Goal: Download file/media

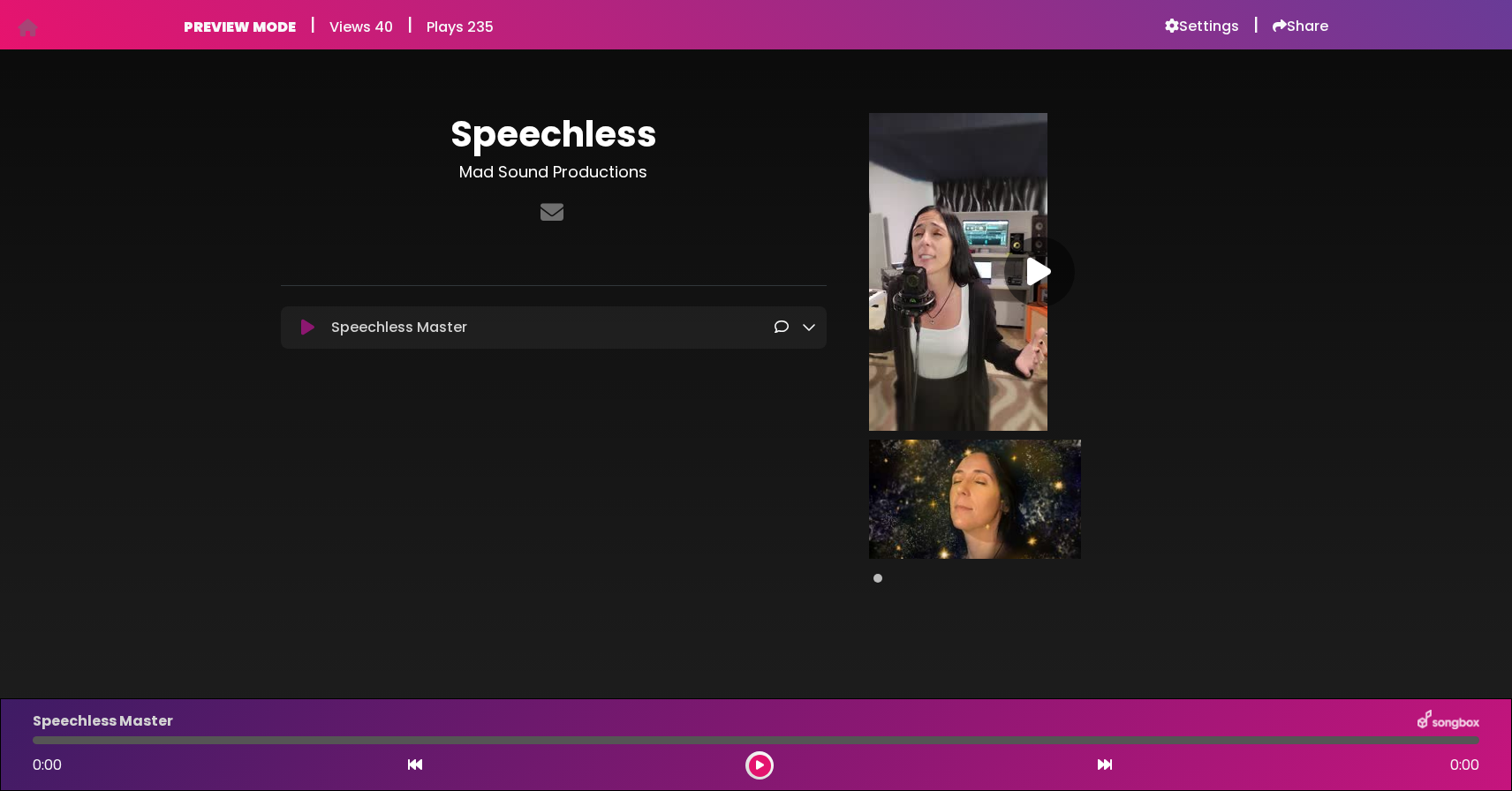
click at [897, 530] on img at bounding box center [975, 499] width 212 height 119
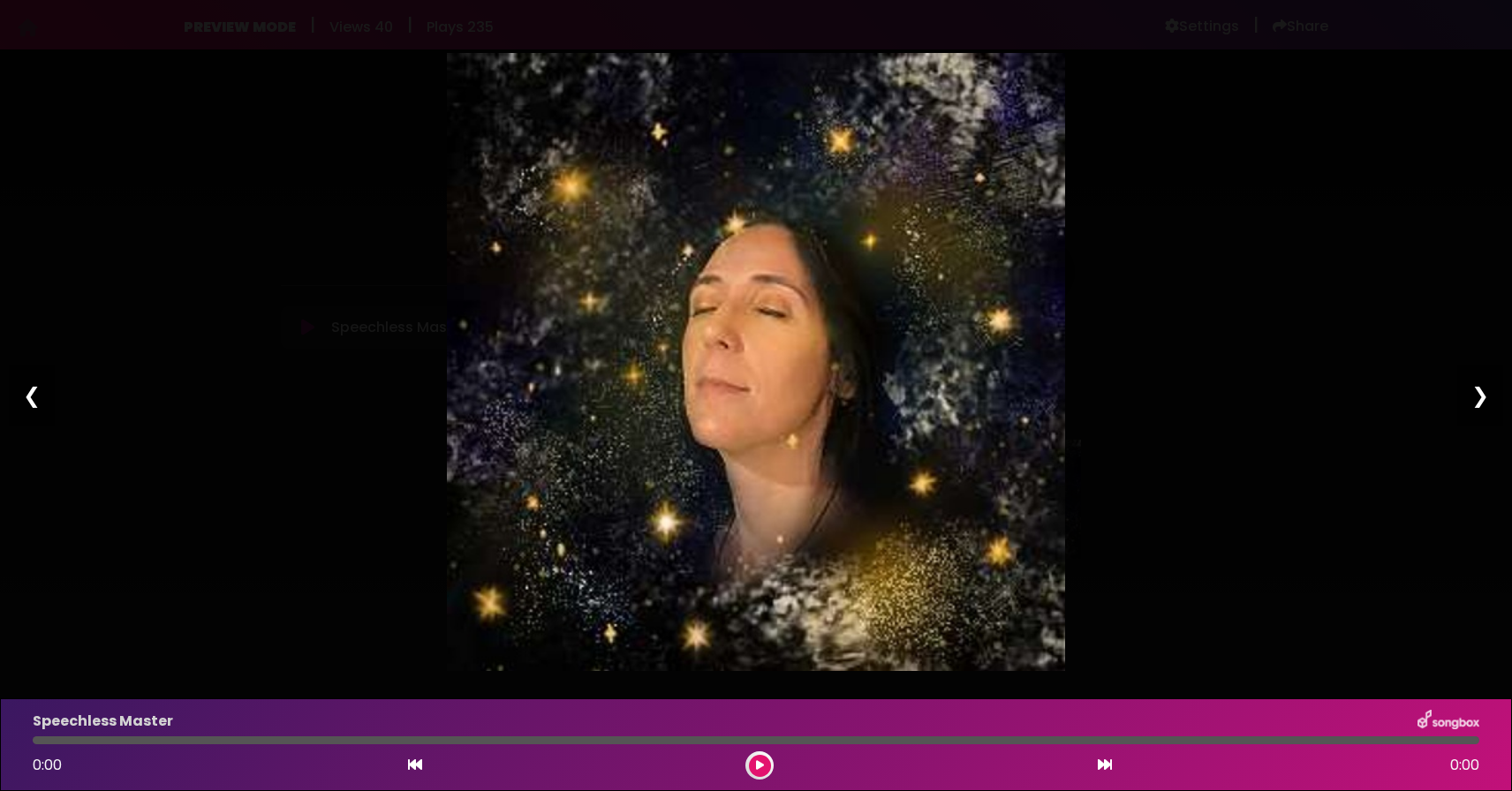
click at [1119, 239] on div "Pause Play % buffered 00:00 00:00 00:00 Exit fullscreen Enter fullscreen Play ❮…" at bounding box center [756, 396] width 1512 height 791
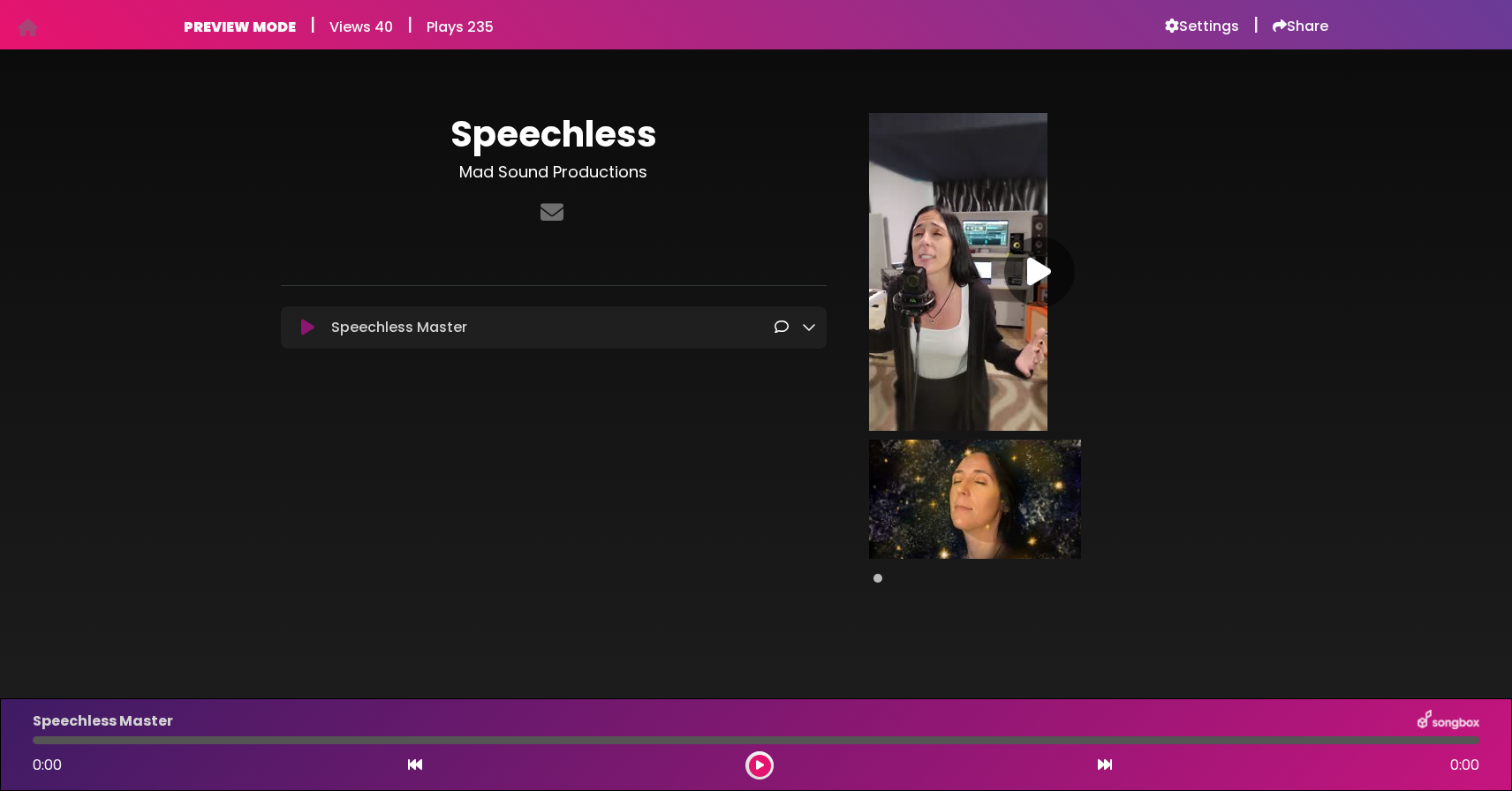
click at [819, 331] on div "Speechless Master Loading Track..." at bounding box center [553, 328] width 545 height 21
click at [808, 331] on icon at bounding box center [808, 327] width 14 height 14
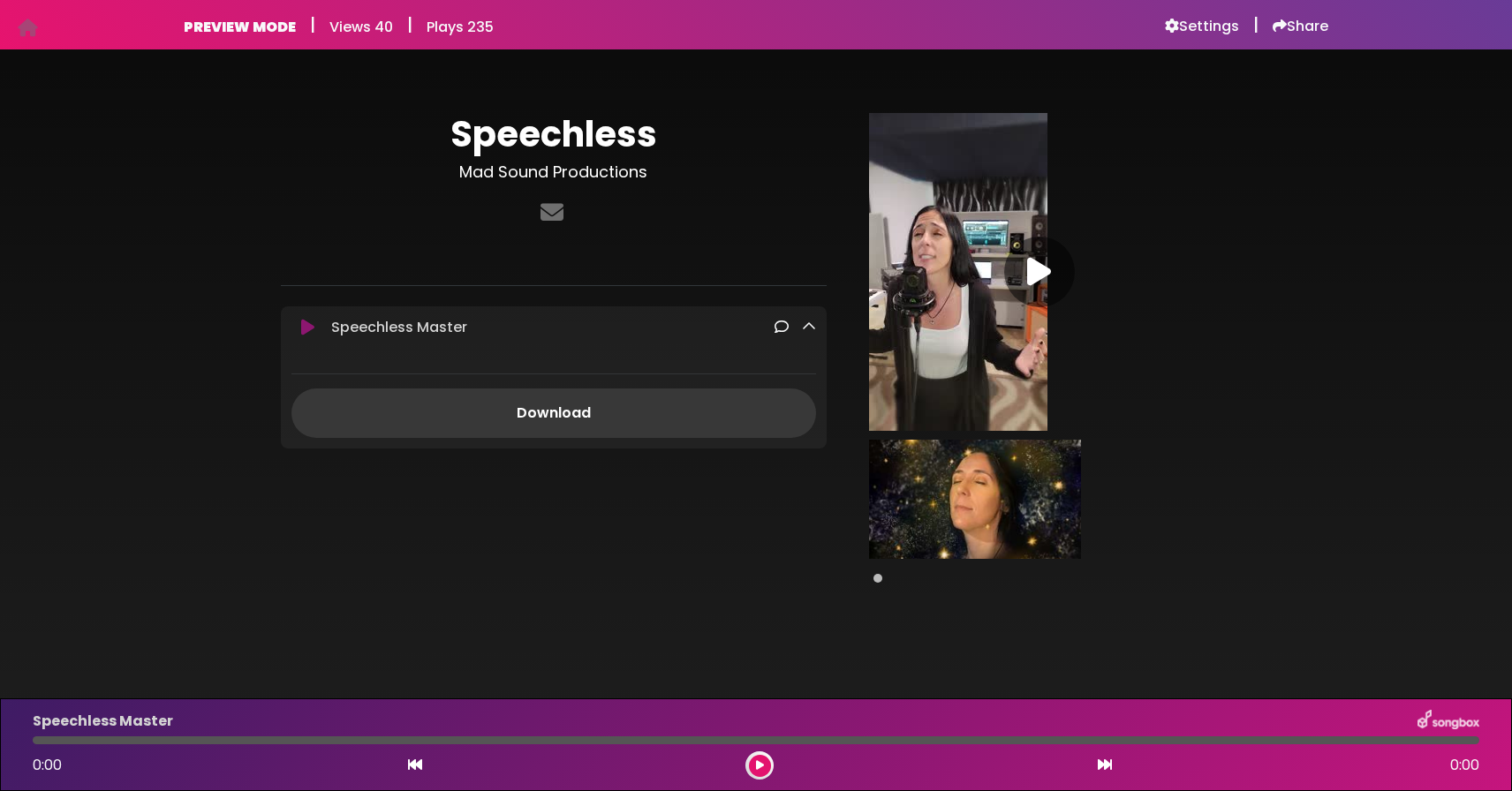
click at [596, 418] on link "Download" at bounding box center [553, 414] width 524 height 50
click at [1198, 32] on h6 "Settings" at bounding box center [1202, 26] width 75 height 17
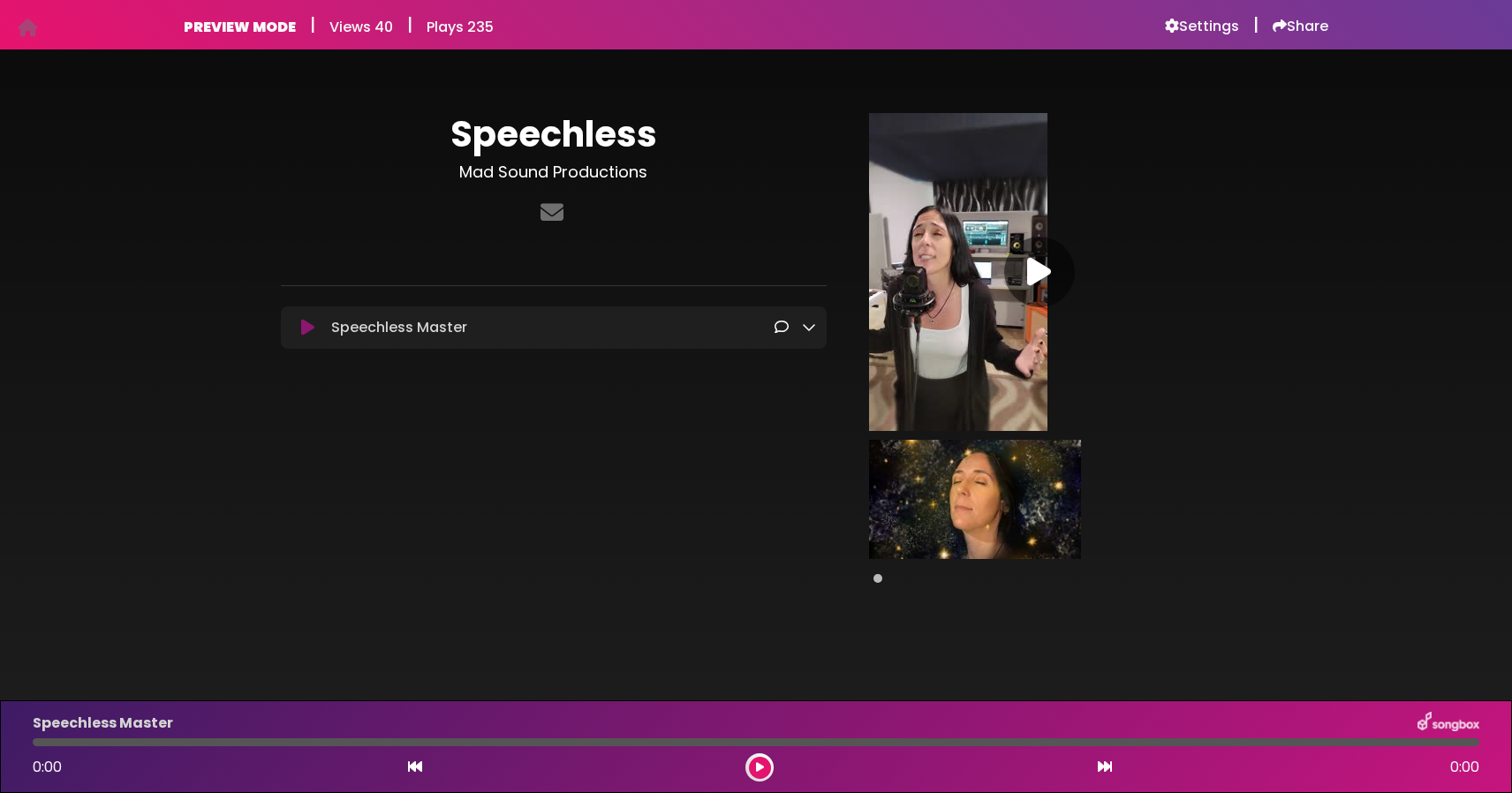
click at [878, 581] on span at bounding box center [877, 578] width 9 height 9
drag, startPoint x: 878, startPoint y: 581, endPoint x: 896, endPoint y: 580, distance: 18.0
click at [896, 580] on div at bounding box center [1039, 578] width 341 height 21
click at [882, 580] on span at bounding box center [877, 578] width 9 height 9
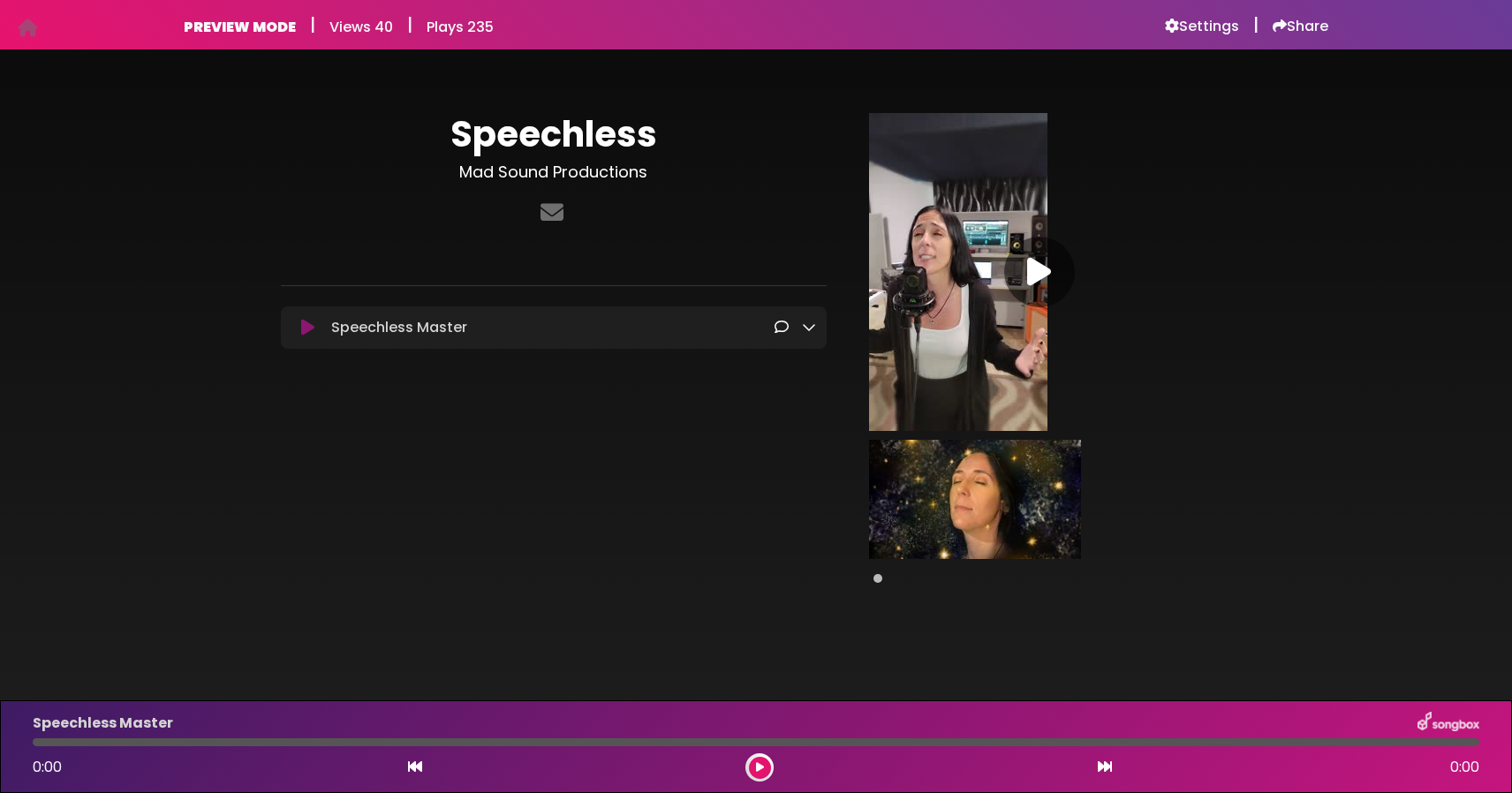
click at [882, 580] on span at bounding box center [877, 578] width 9 height 9
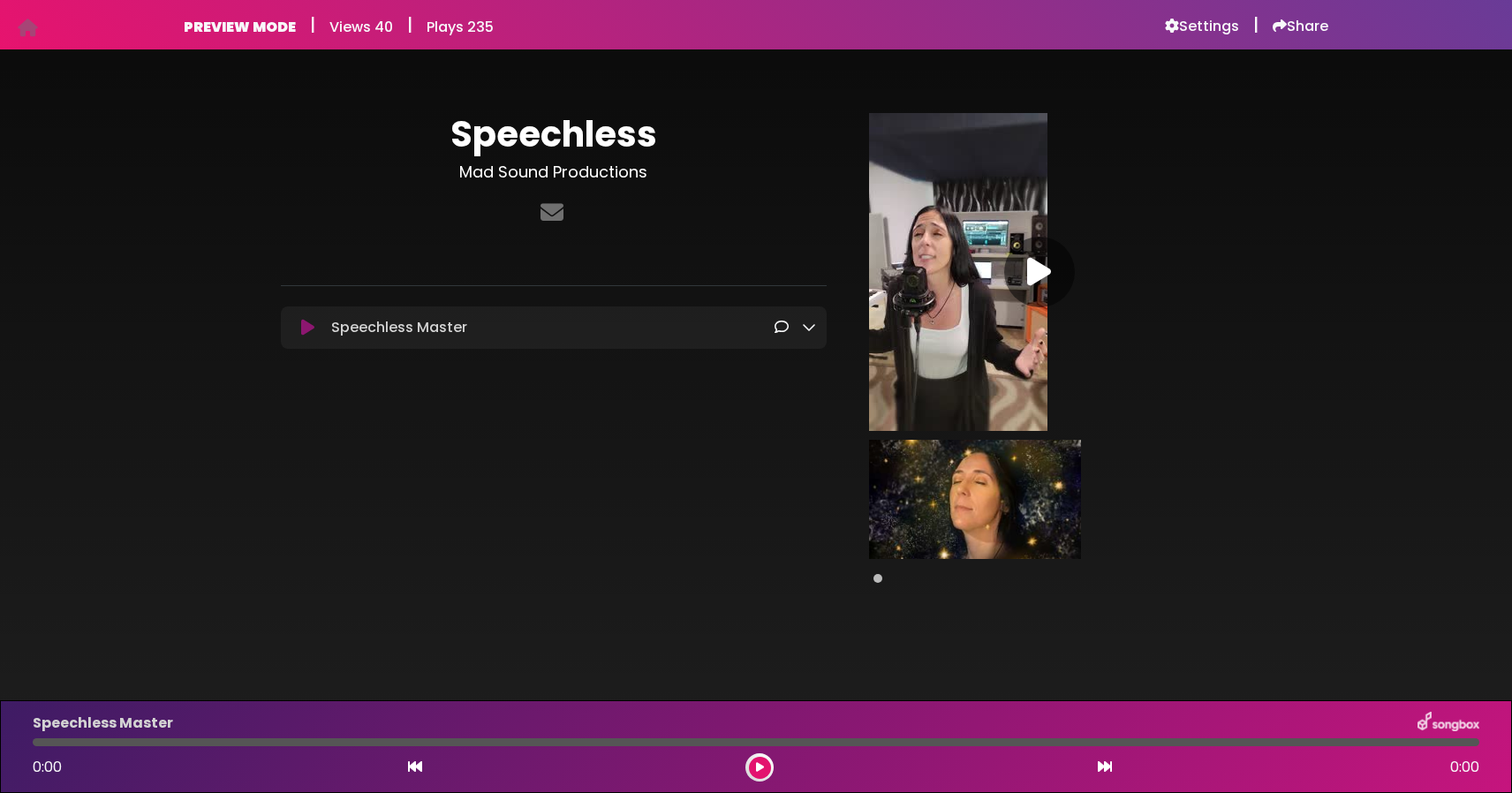
click at [882, 580] on span at bounding box center [877, 578] width 9 height 9
click at [887, 550] on img at bounding box center [975, 499] width 212 height 119
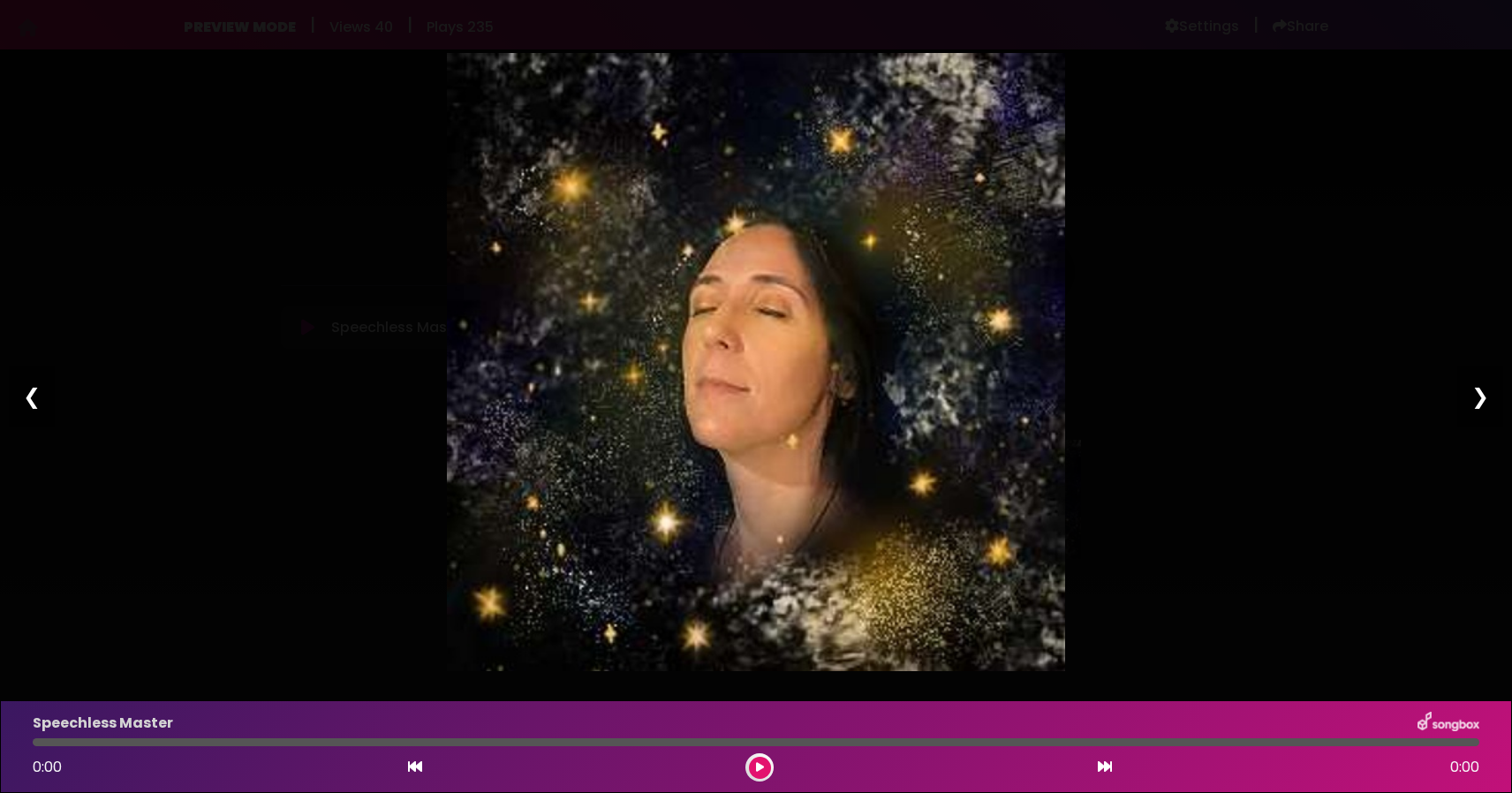
click at [947, 262] on img at bounding box center [756, 361] width 618 height 618
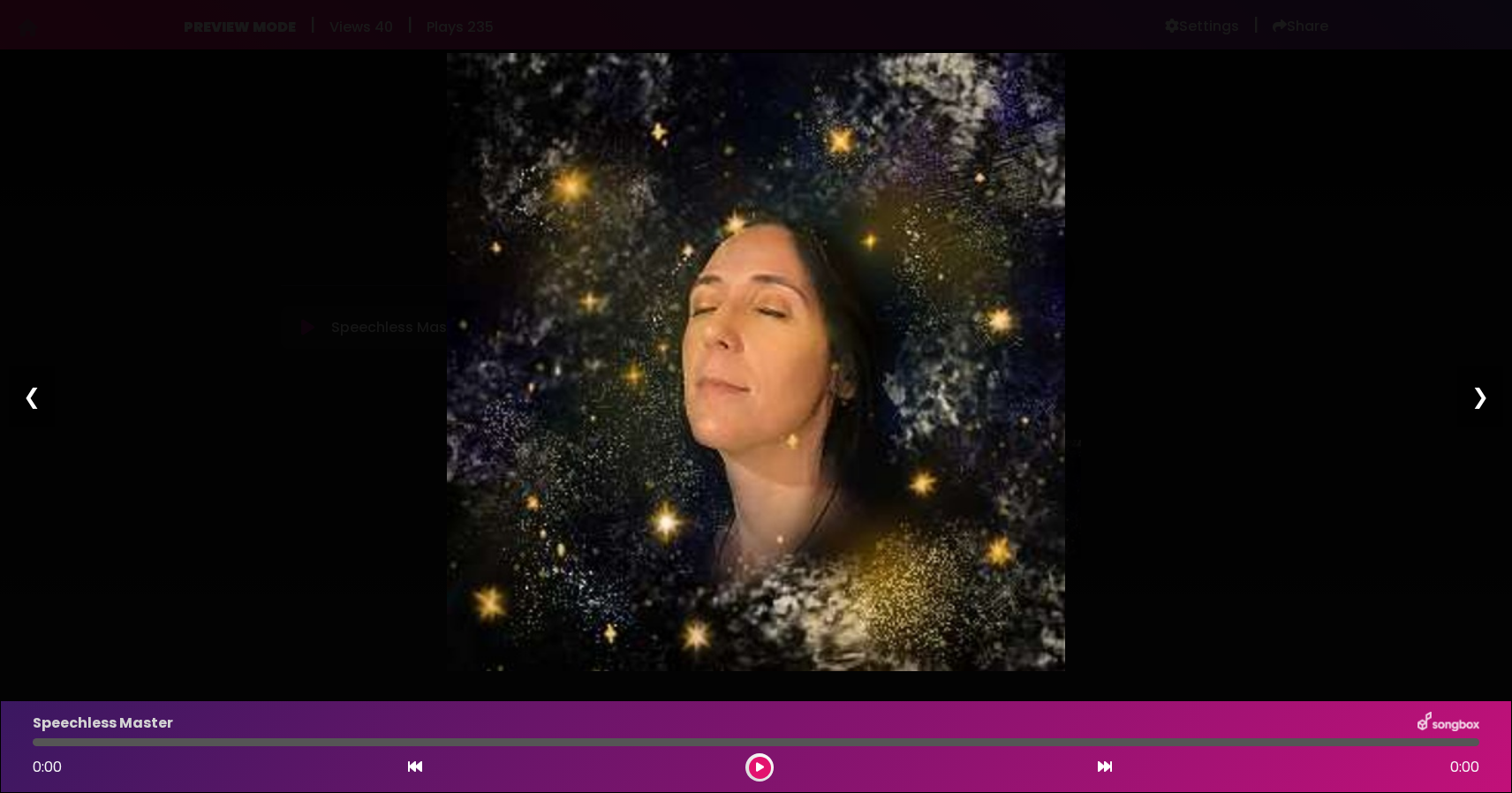
click at [947, 262] on img at bounding box center [756, 361] width 618 height 618
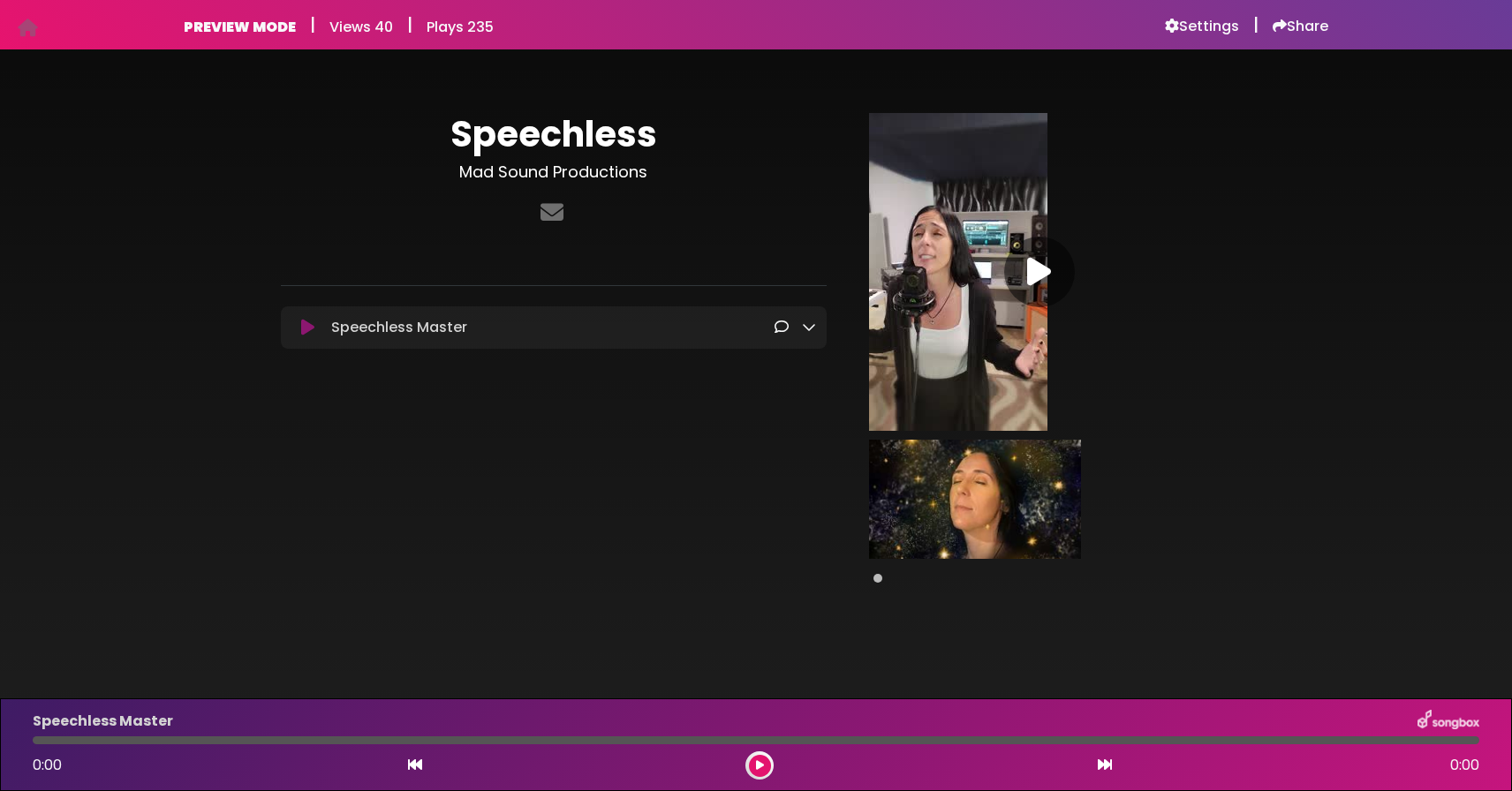
click at [969, 530] on img at bounding box center [975, 499] width 212 height 119
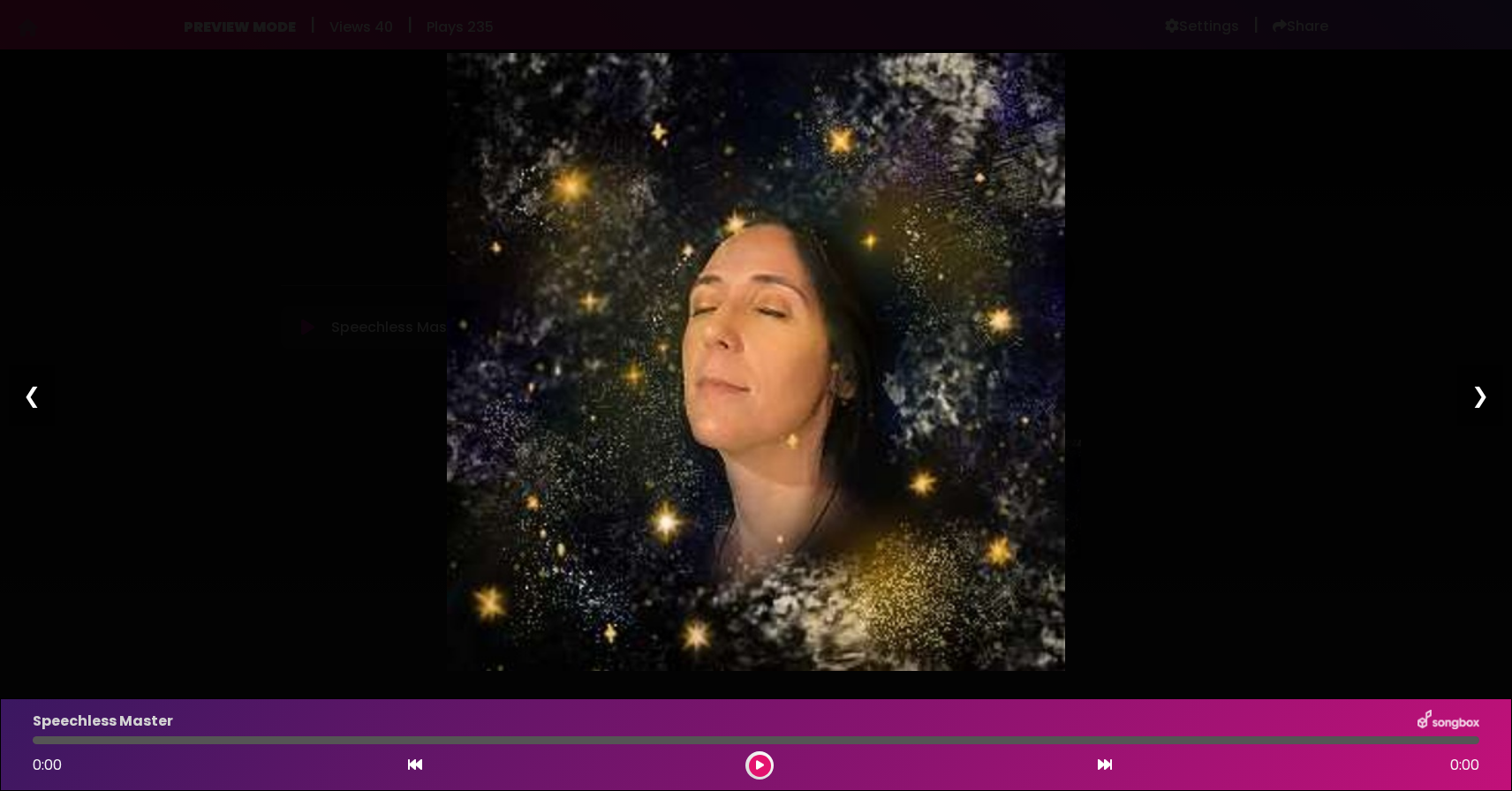
click at [1257, 485] on div "Pause Play % buffered 00:00 00:00 00:00 Exit fullscreen Enter fullscreen Play ❮…" at bounding box center [756, 396] width 1512 height 791
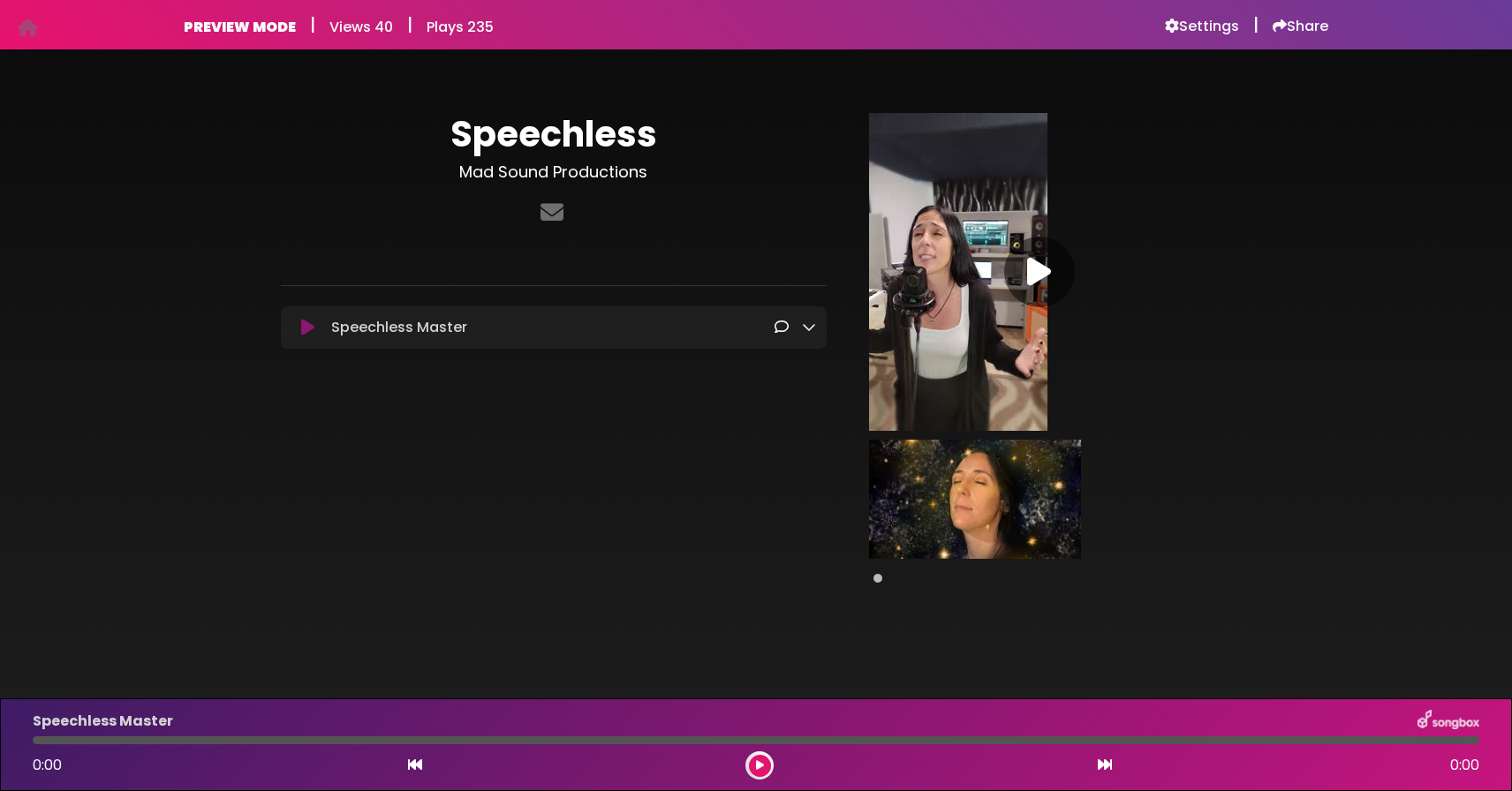
click at [973, 543] on img at bounding box center [975, 499] width 212 height 119
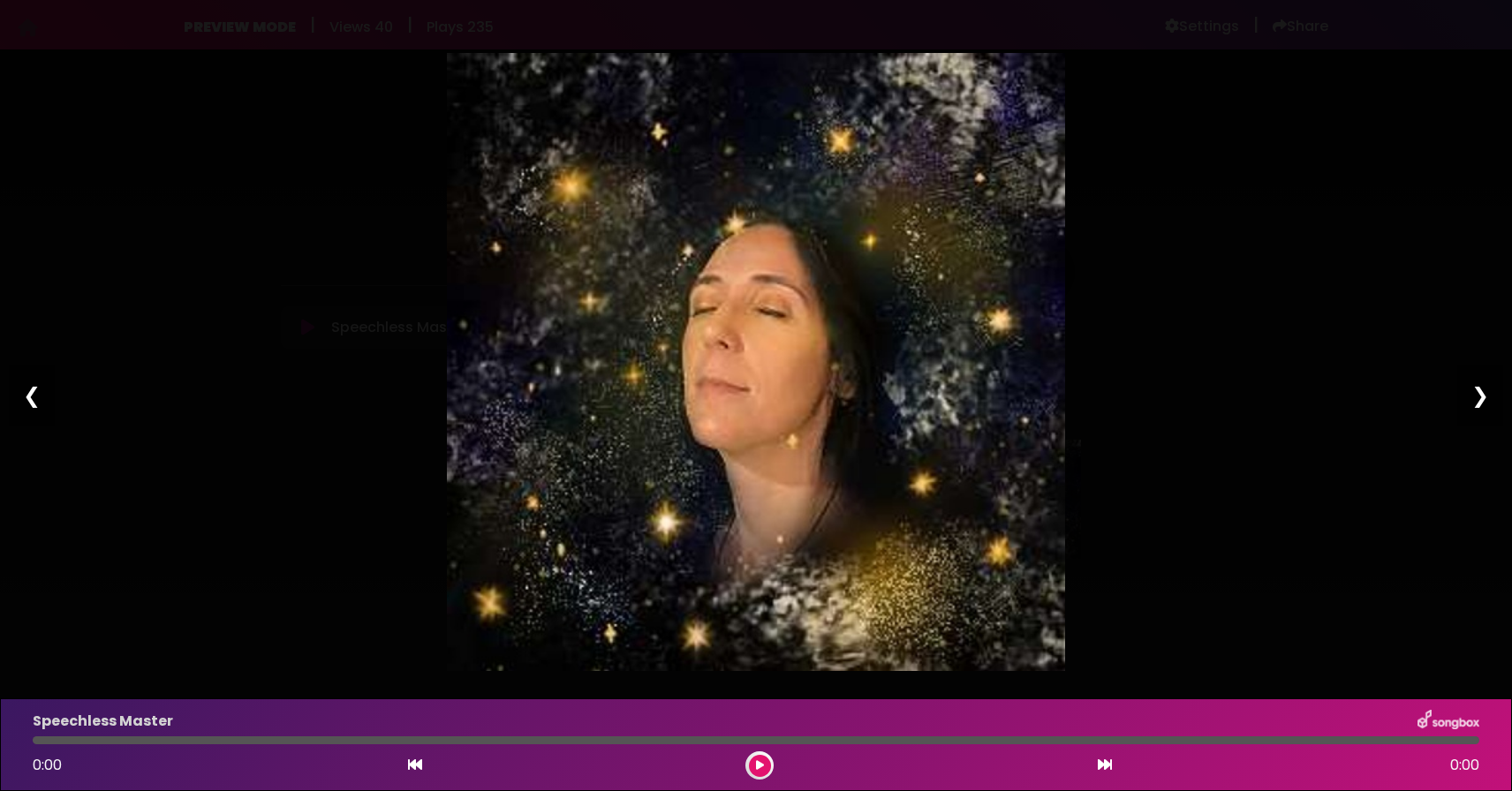
click at [1166, 471] on div "Pause Play % buffered 00:00 00:00 00:00 Exit fullscreen Enter fullscreen Play ❮…" at bounding box center [756, 396] width 1512 height 791
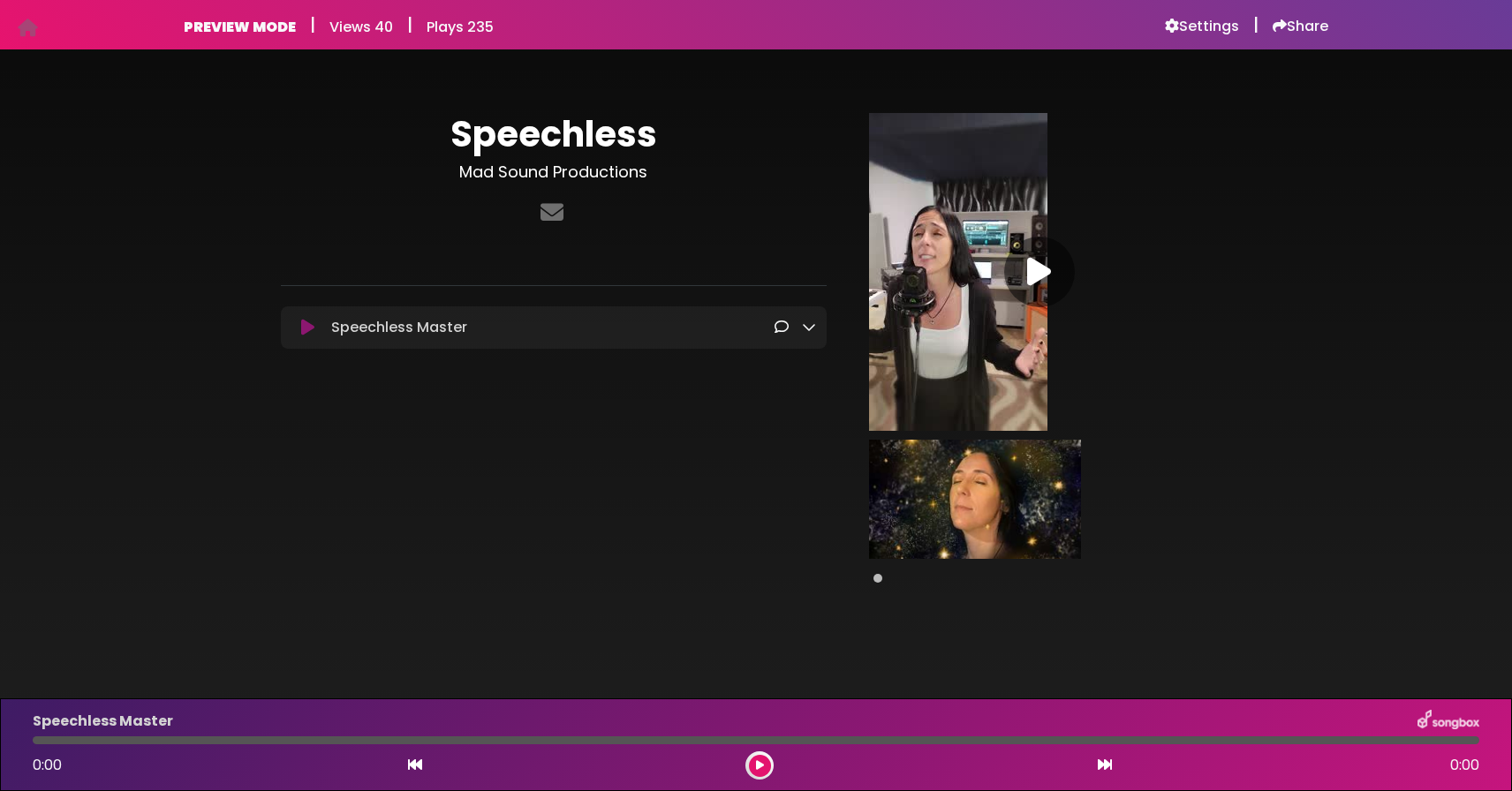
click at [566, 0] on div "PREVIEW MODE | Views 40 | Plays 235 Settings | Share | |" at bounding box center [756, 25] width 1165 height 50
click at [999, 514] on img at bounding box center [975, 499] width 212 height 119
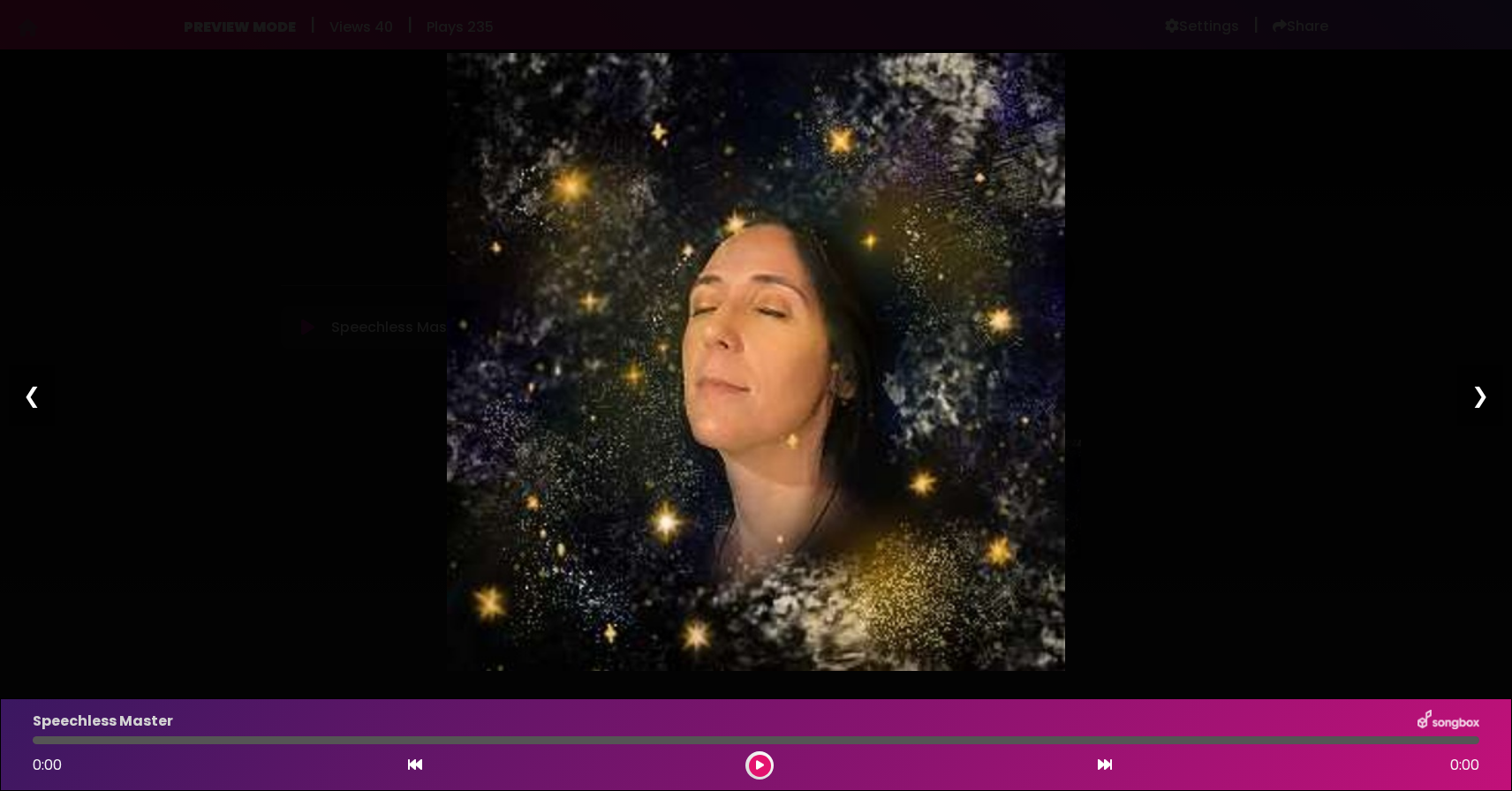
click at [885, 483] on img at bounding box center [756, 361] width 618 height 618
click at [1053, 438] on img at bounding box center [756, 361] width 618 height 618
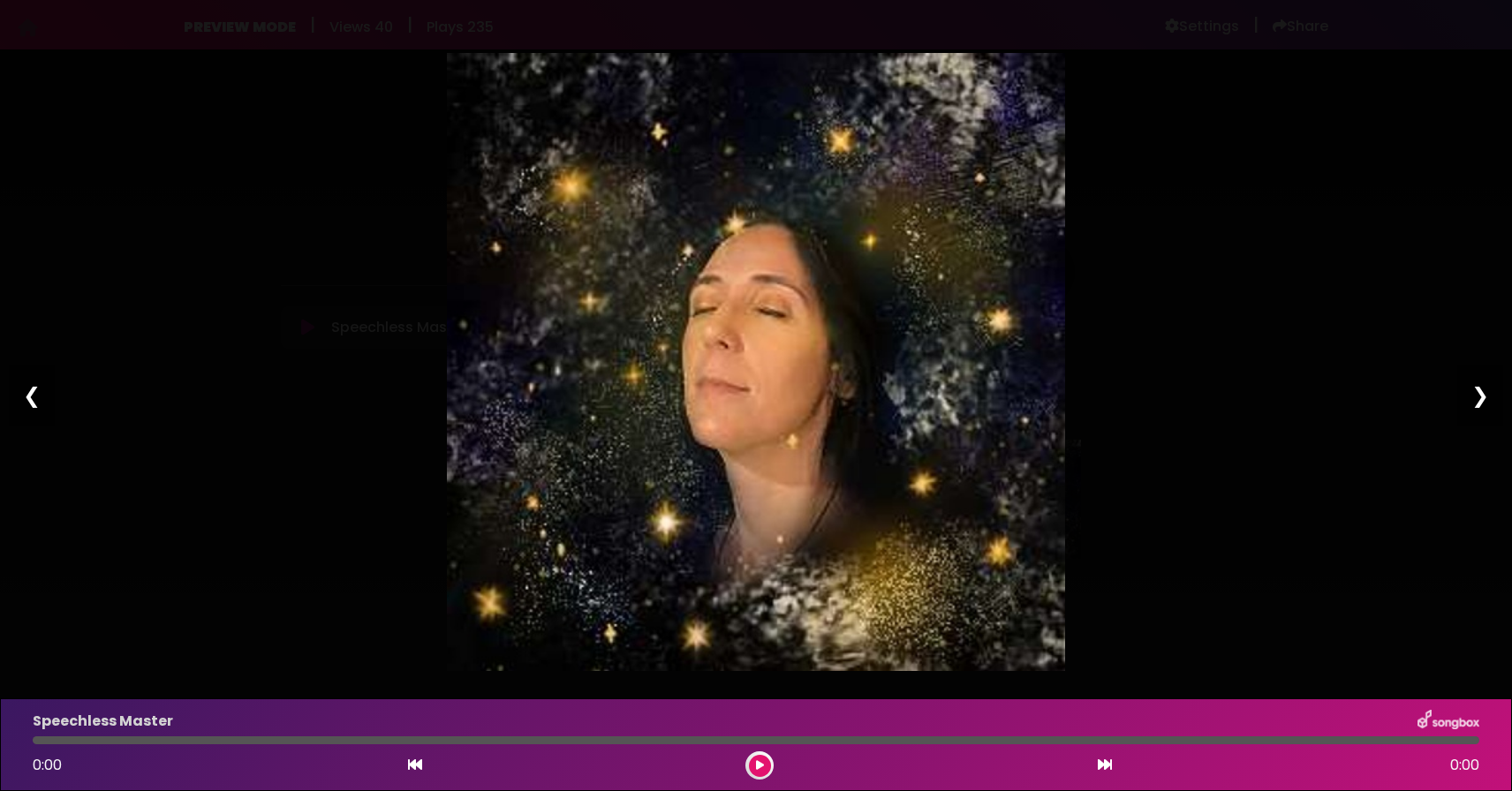
click at [1184, 110] on div "Pause Play % buffered 00:00 00:00 00:00 Exit fullscreen Enter fullscreen Play ❮…" at bounding box center [756, 396] width 1512 height 791
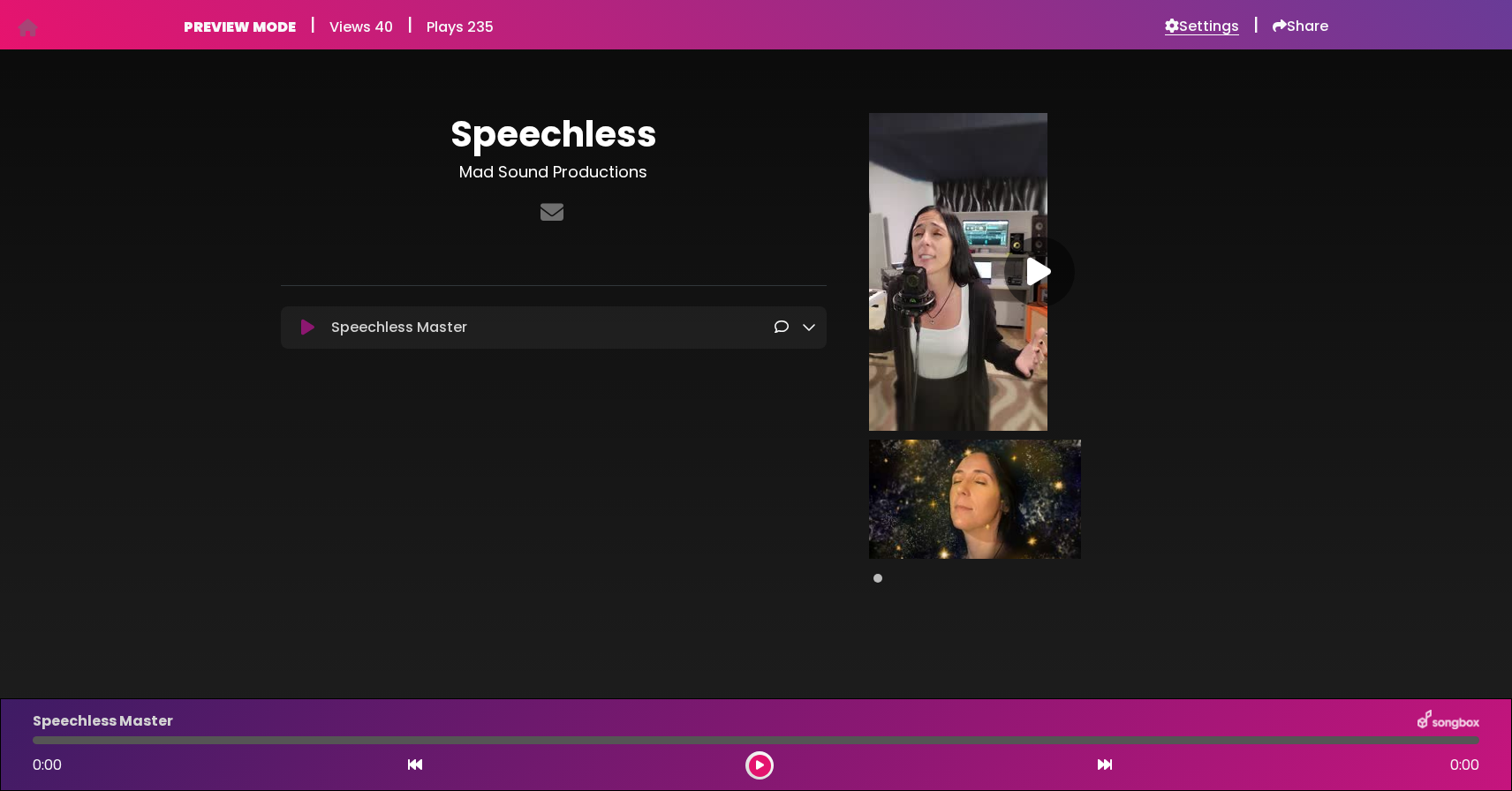
click at [1181, 32] on h6 "Settings" at bounding box center [1202, 26] width 75 height 17
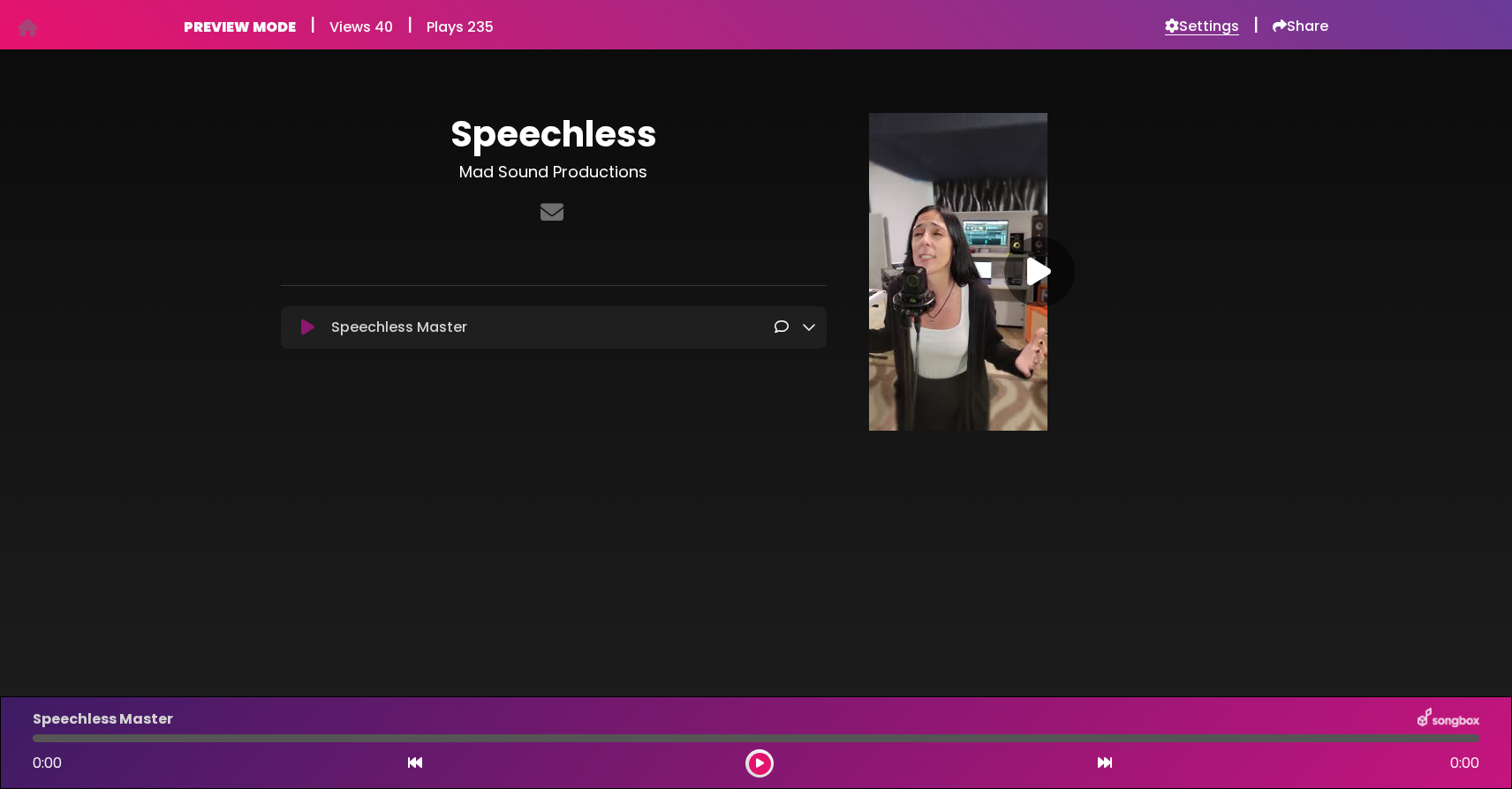
click at [1190, 22] on h6 "Settings" at bounding box center [1202, 26] width 75 height 17
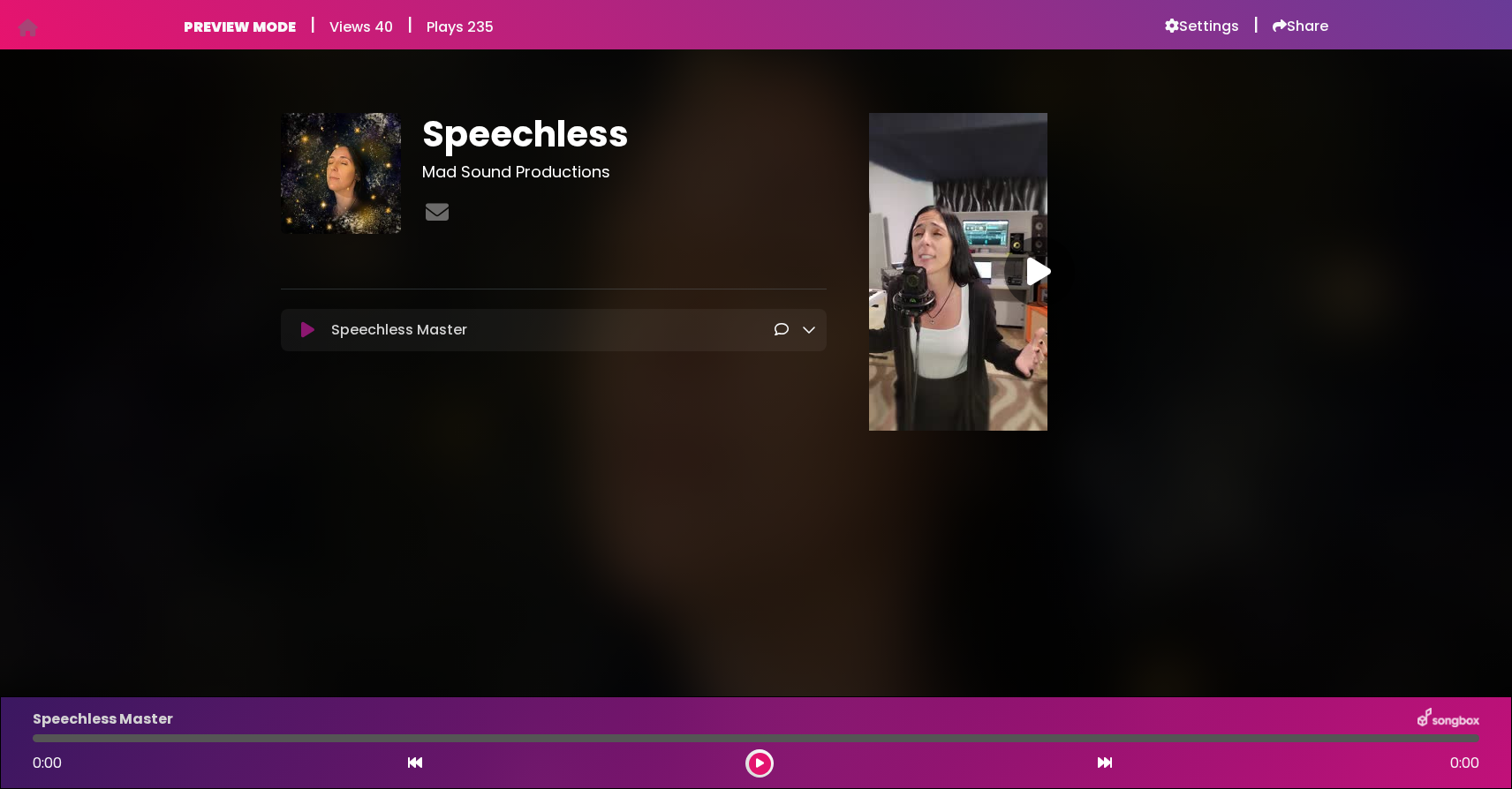
click at [368, 161] on img at bounding box center [341, 173] width 120 height 120
click at [378, 200] on img at bounding box center [341, 173] width 120 height 120
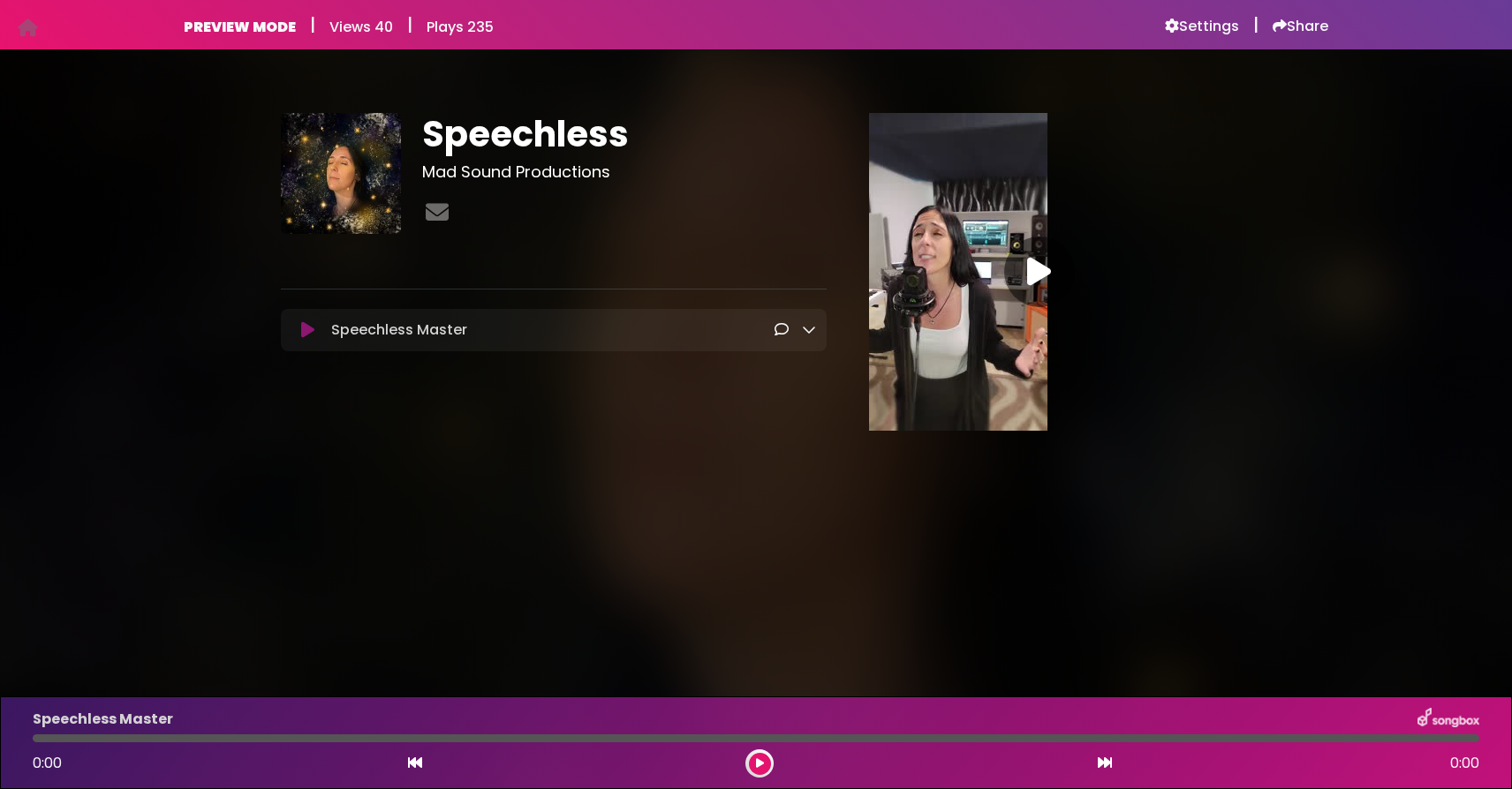
click at [378, 200] on img at bounding box center [341, 173] width 120 height 120
click at [363, 186] on img at bounding box center [341, 173] width 120 height 120
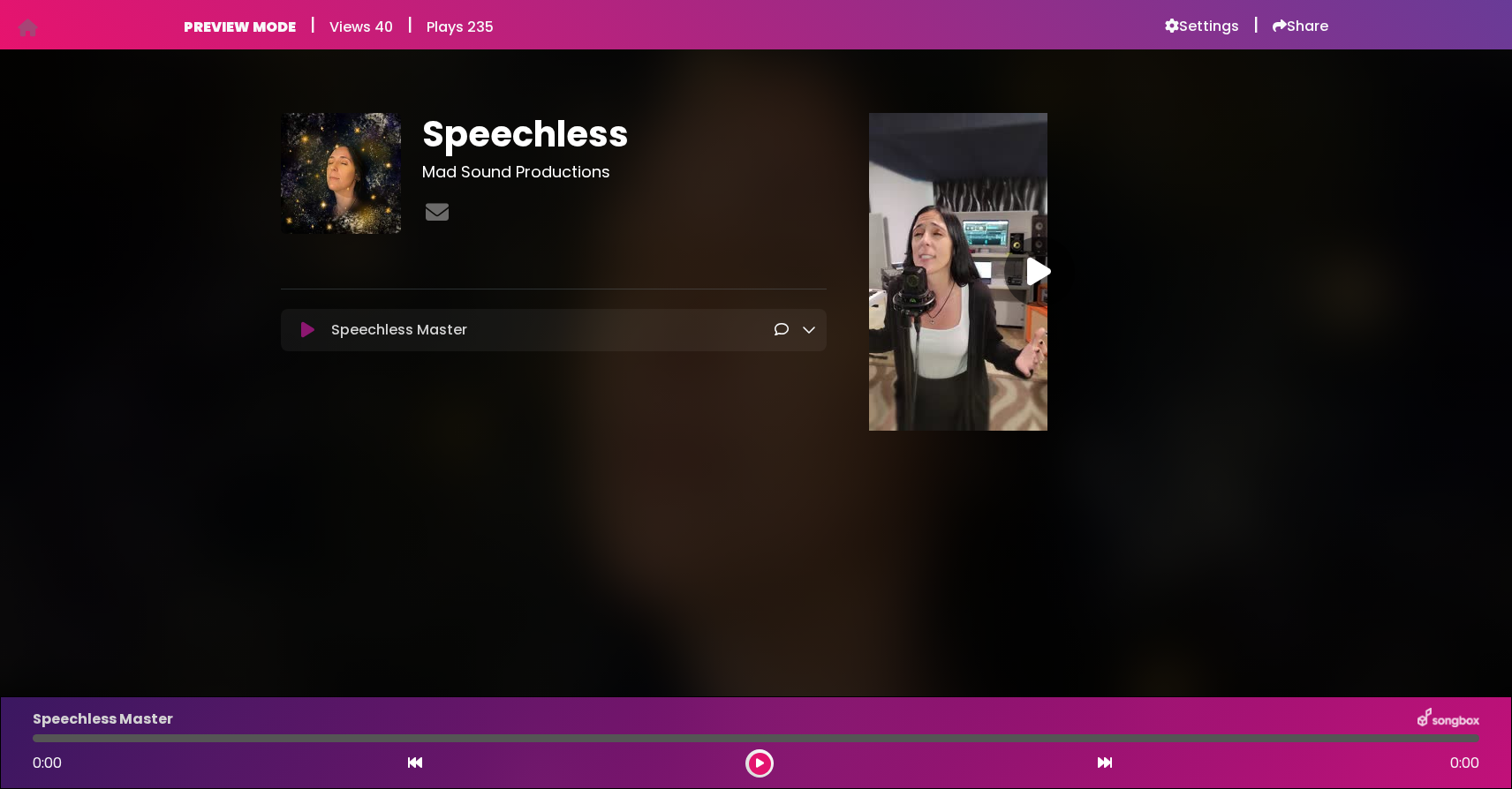
click at [363, 186] on img at bounding box center [341, 173] width 120 height 120
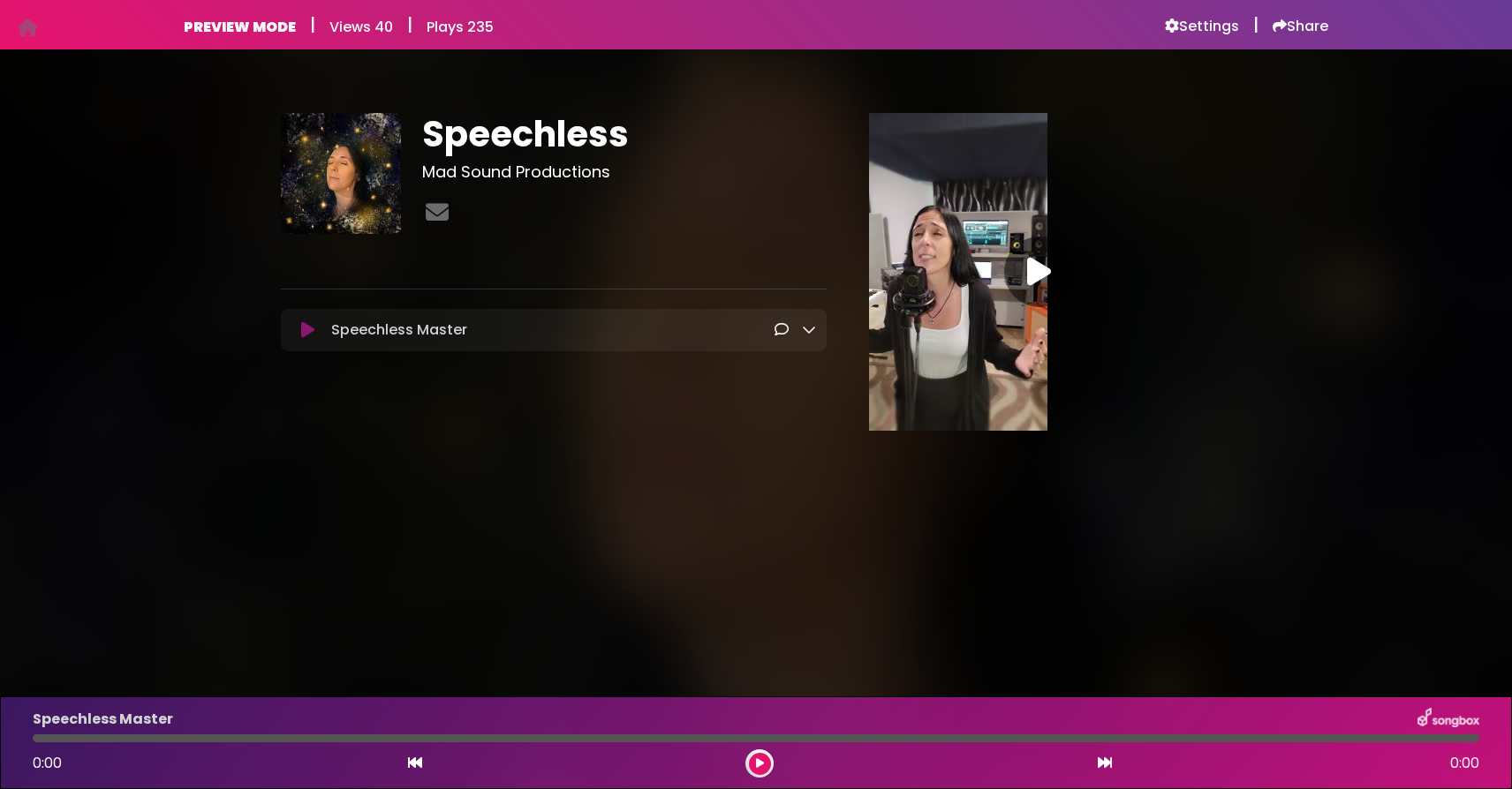
click at [366, 188] on img at bounding box center [341, 173] width 120 height 120
click at [368, 248] on p at bounding box center [553, 259] width 545 height 21
click at [363, 223] on img at bounding box center [341, 173] width 120 height 120
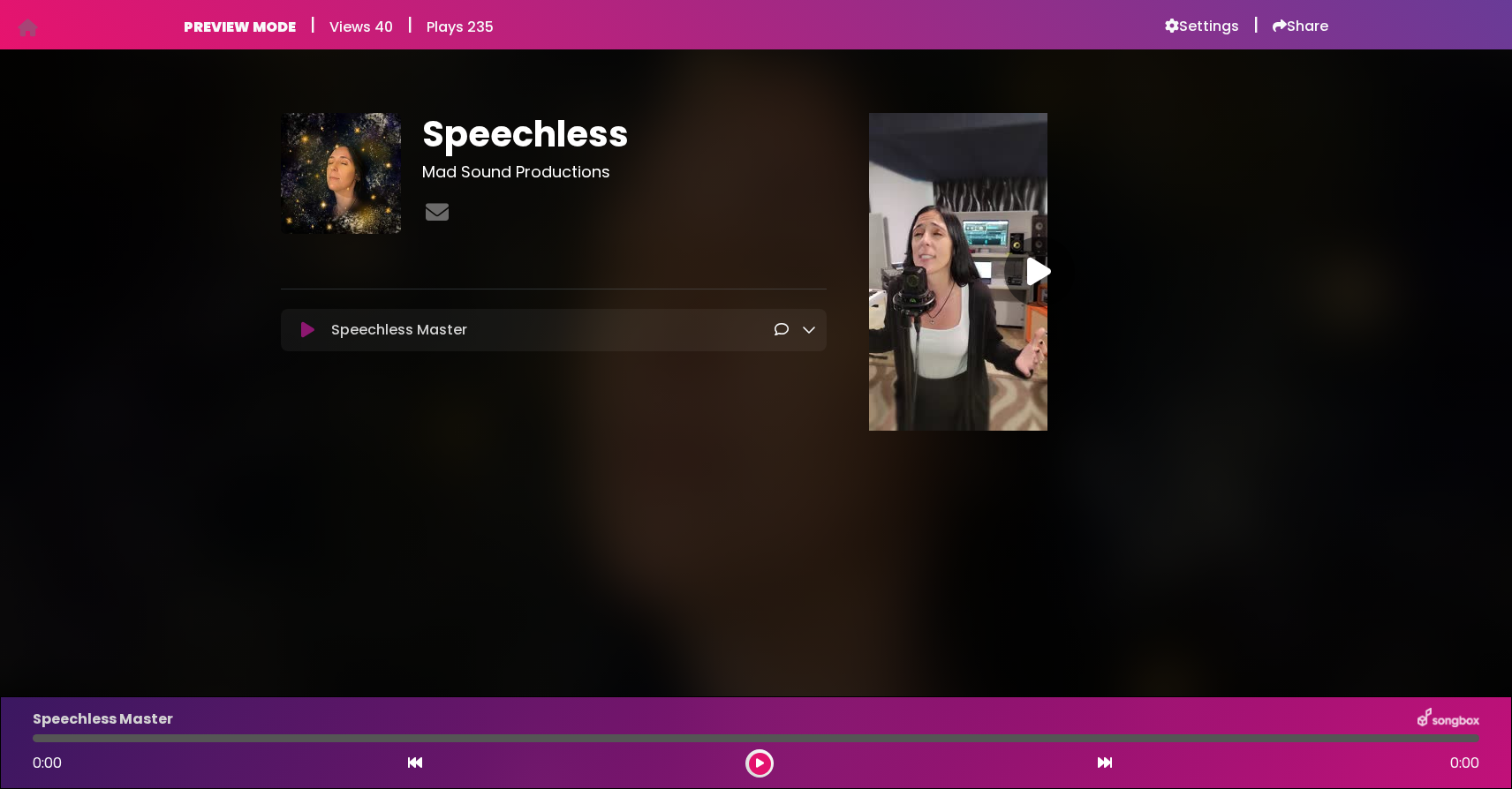
click at [363, 223] on img at bounding box center [341, 173] width 120 height 120
click at [360, 158] on img at bounding box center [341, 173] width 120 height 120
click at [1178, 30] on h6 "Settings" at bounding box center [1202, 26] width 75 height 17
click at [350, 175] on img at bounding box center [341, 173] width 120 height 120
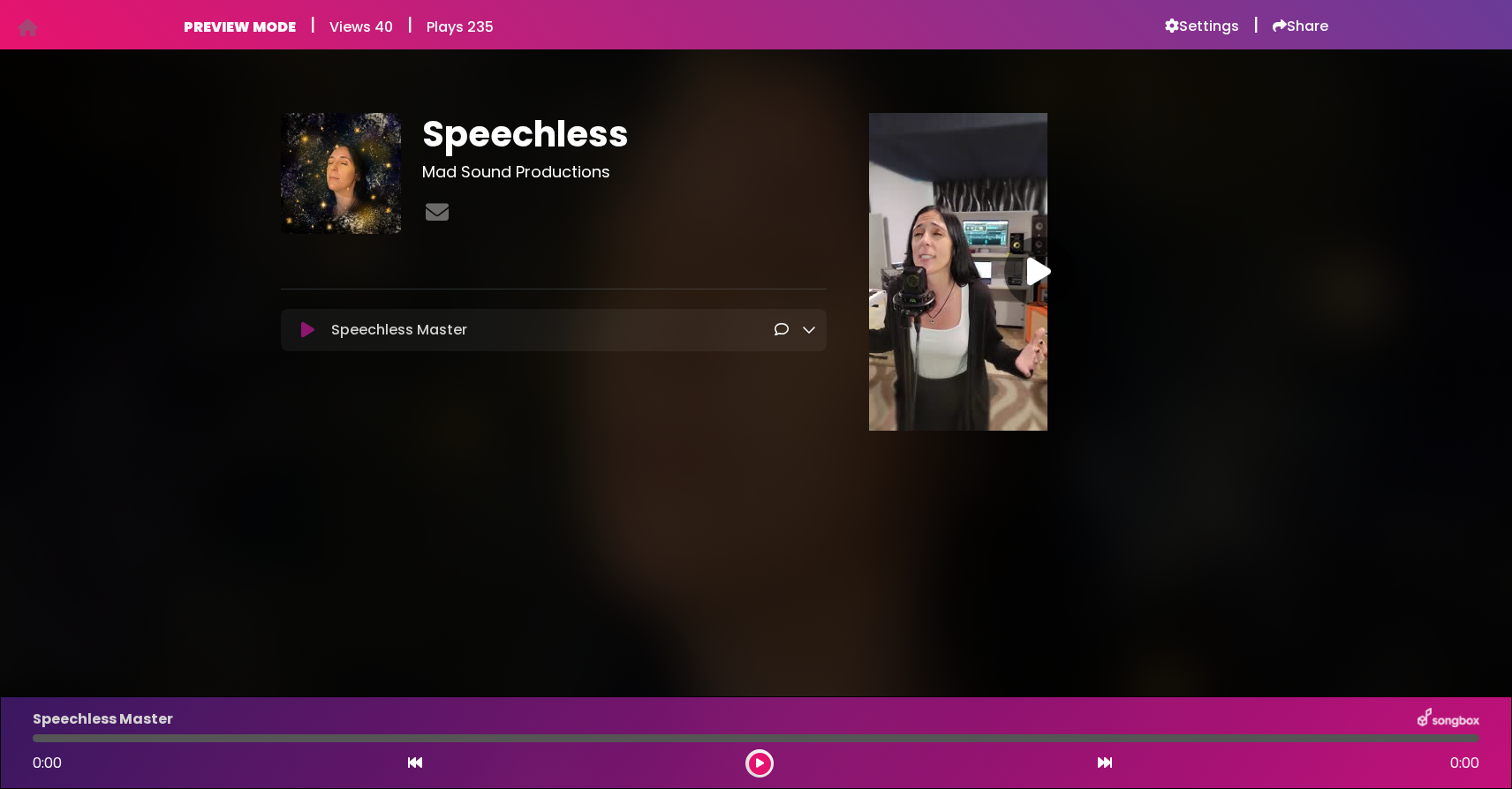
click at [350, 175] on img at bounding box center [341, 173] width 120 height 120
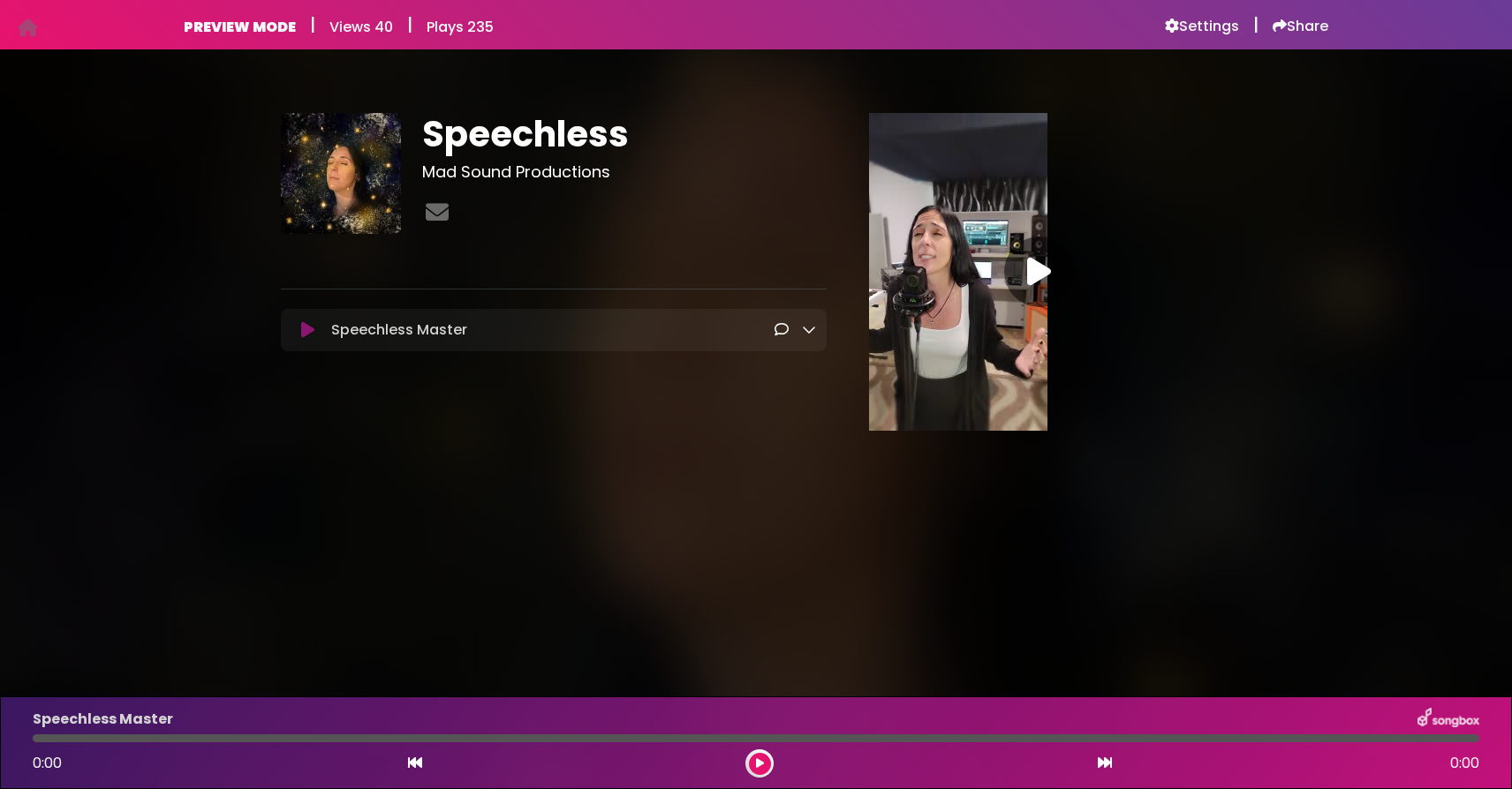
click at [598, 430] on div "Speechless Mad Sound Productions" at bounding box center [553, 280] width 566 height 335
